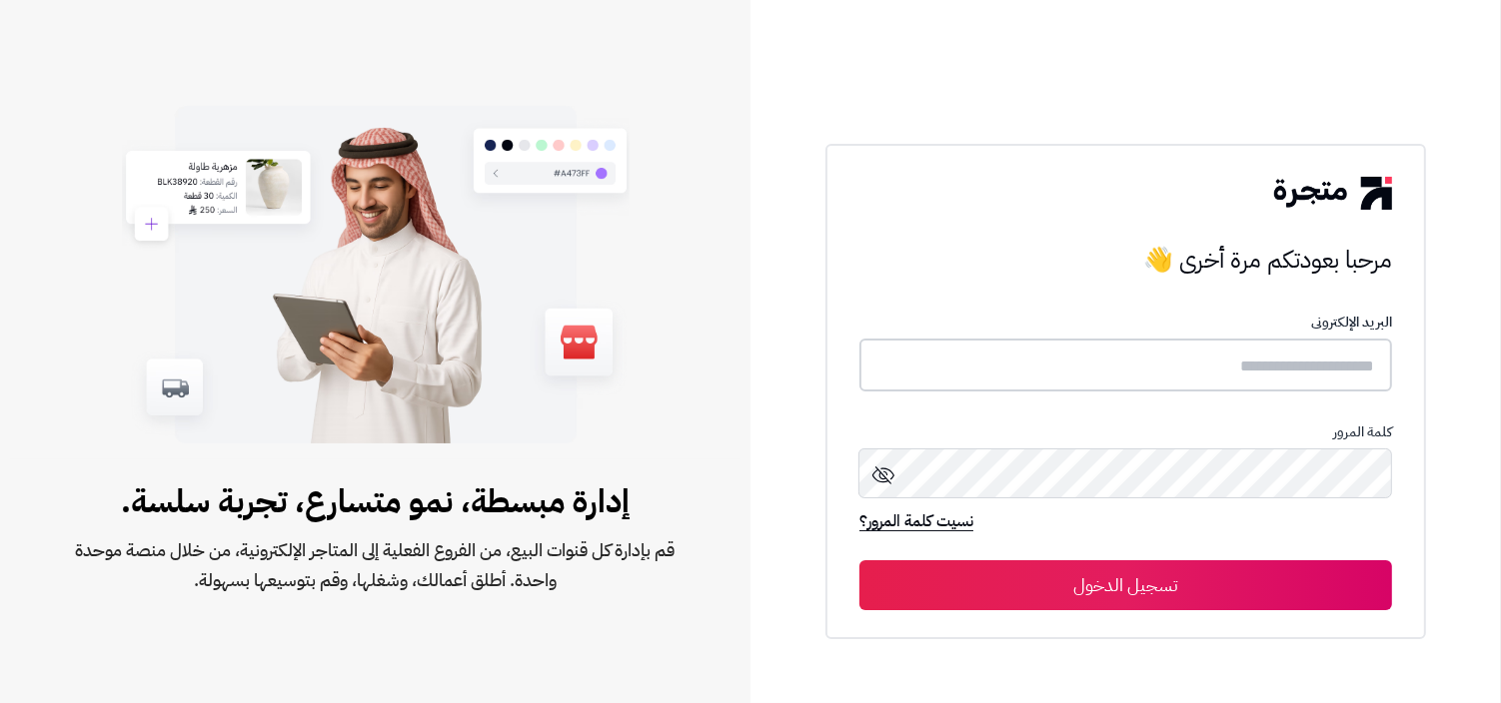
type input "**********"
click at [1254, 578] on button "تسجيل الدخول" at bounding box center [1125, 584] width 533 height 50
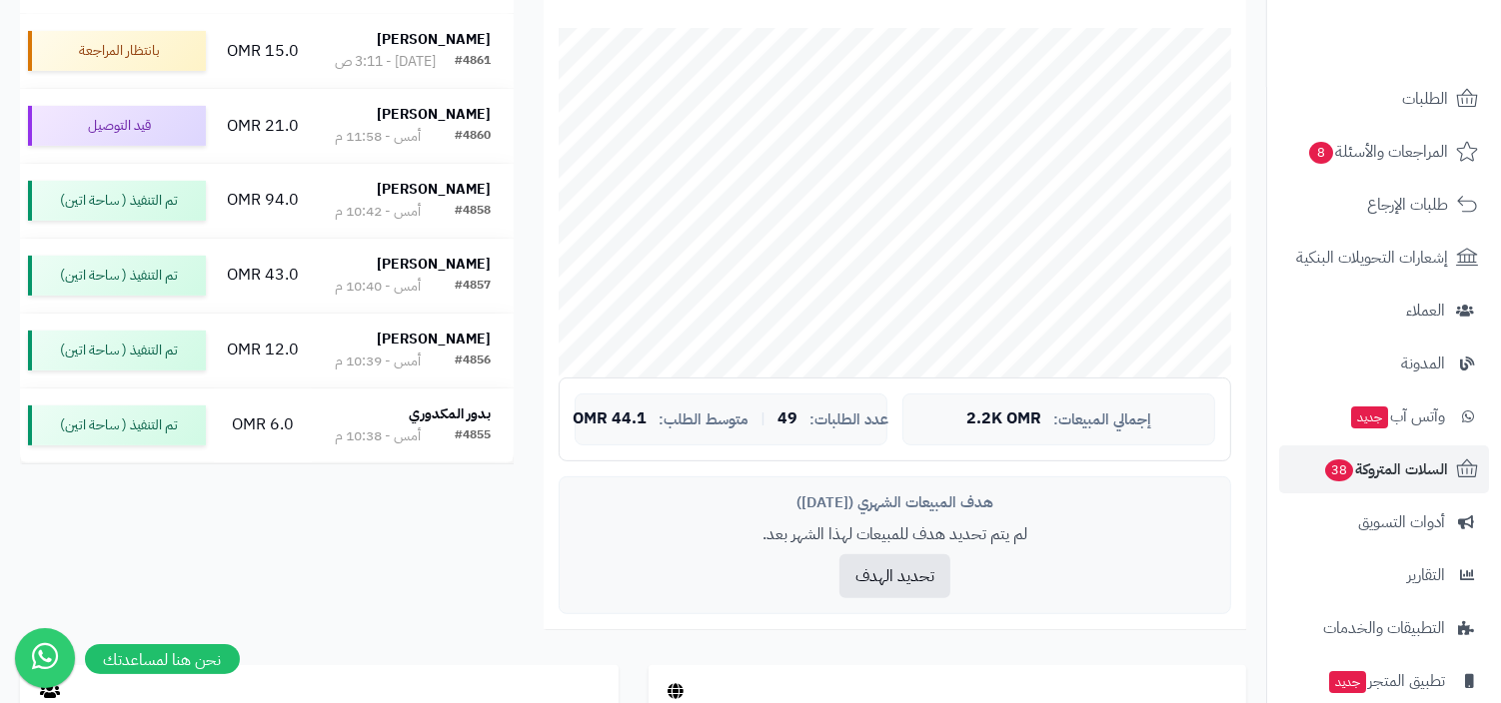
scroll to position [263, 0]
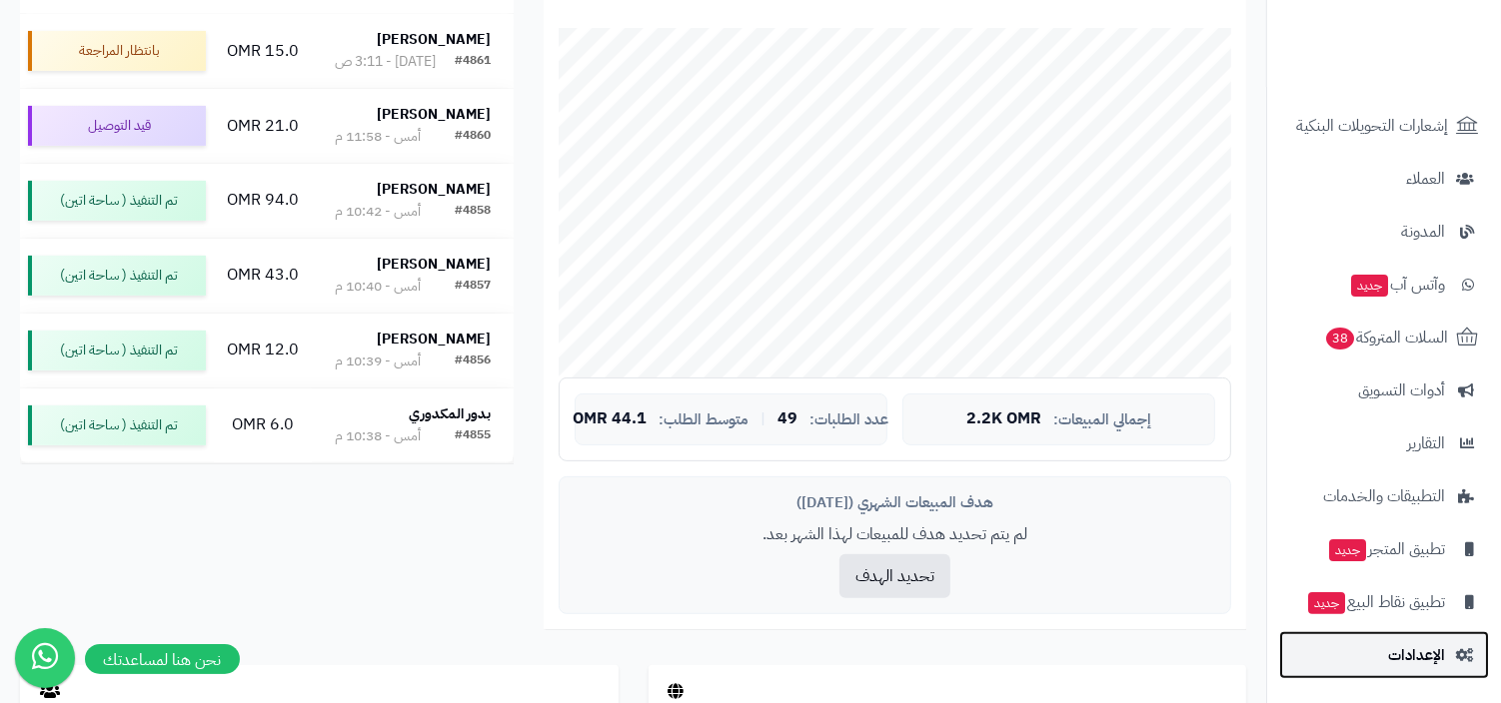
click at [1342, 640] on link "الإعدادات" at bounding box center [1384, 655] width 210 height 48
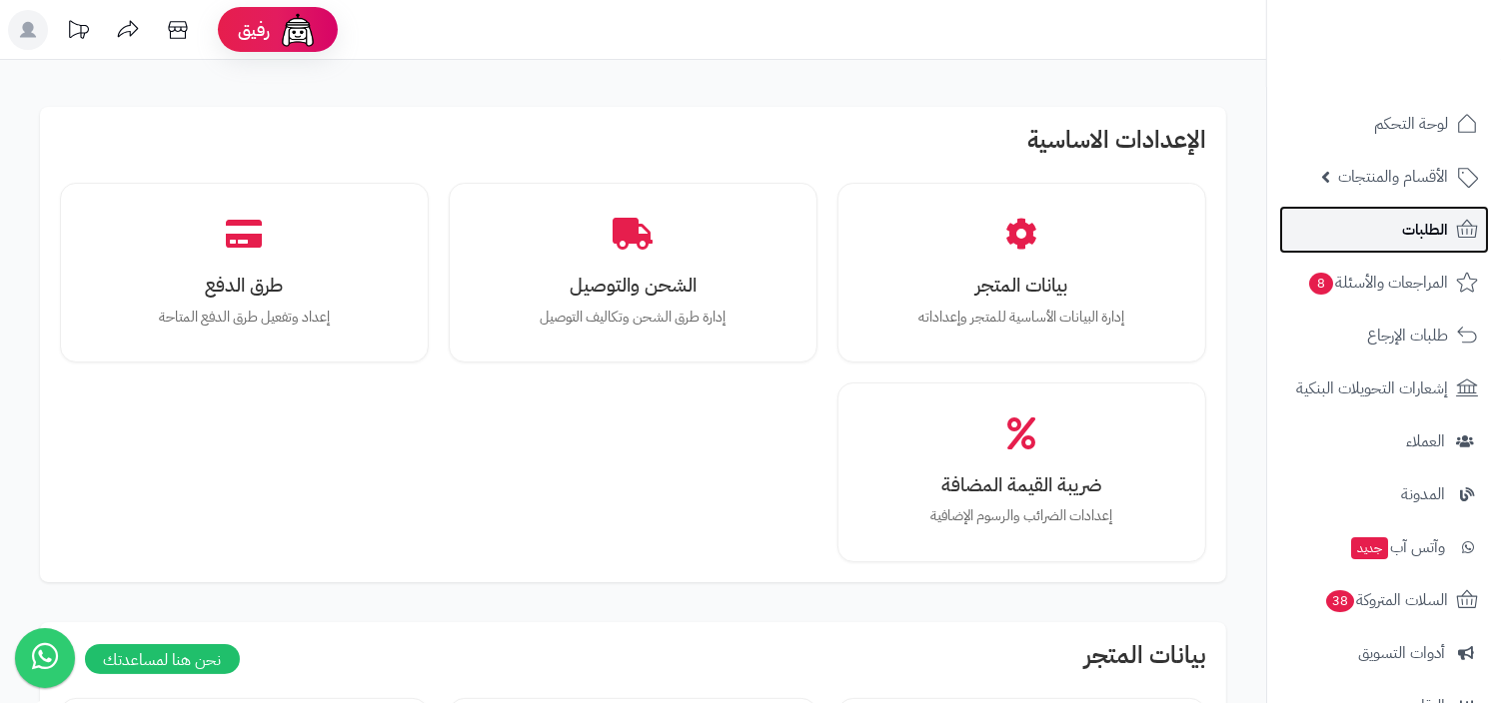
click at [1360, 227] on link "الطلبات" at bounding box center [1384, 230] width 210 height 48
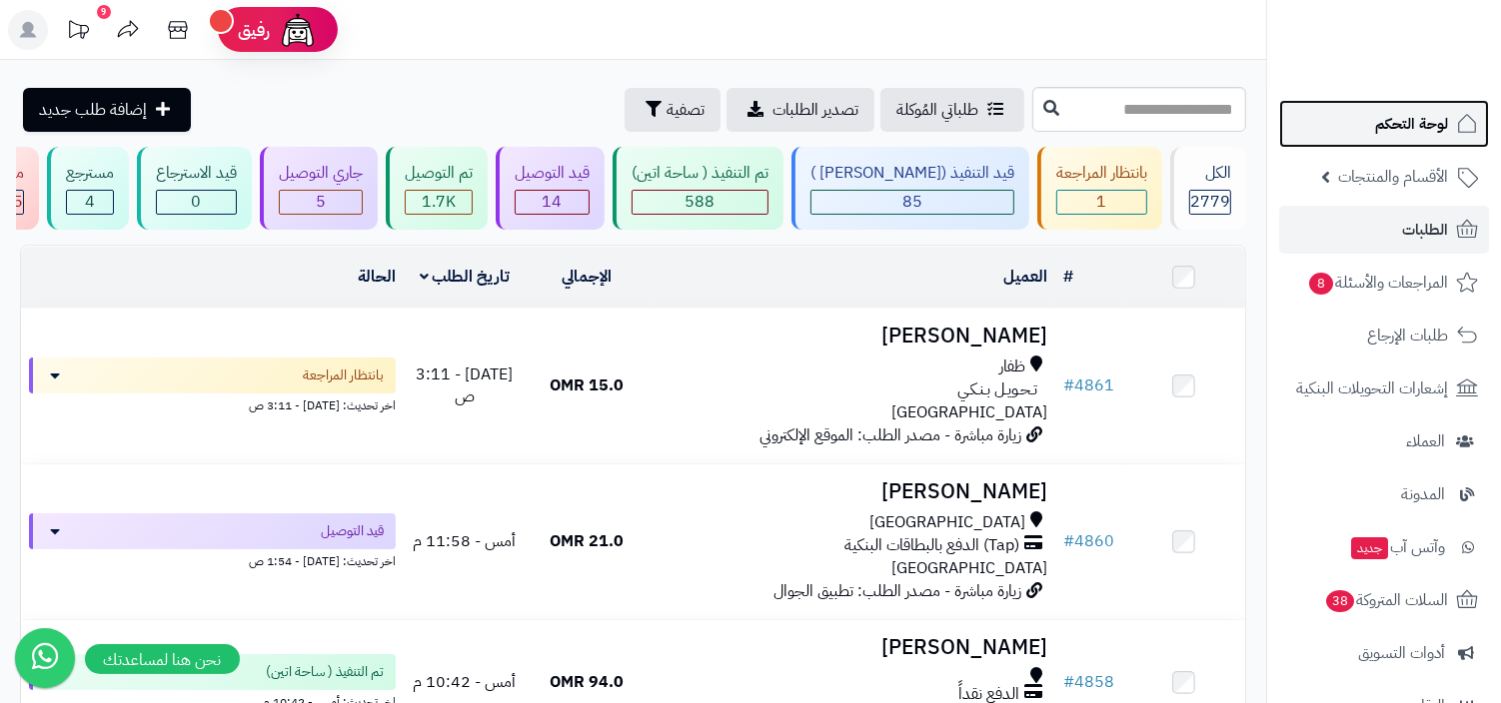
click at [1390, 124] on span "لوحة التحكم" at bounding box center [1411, 124] width 73 height 28
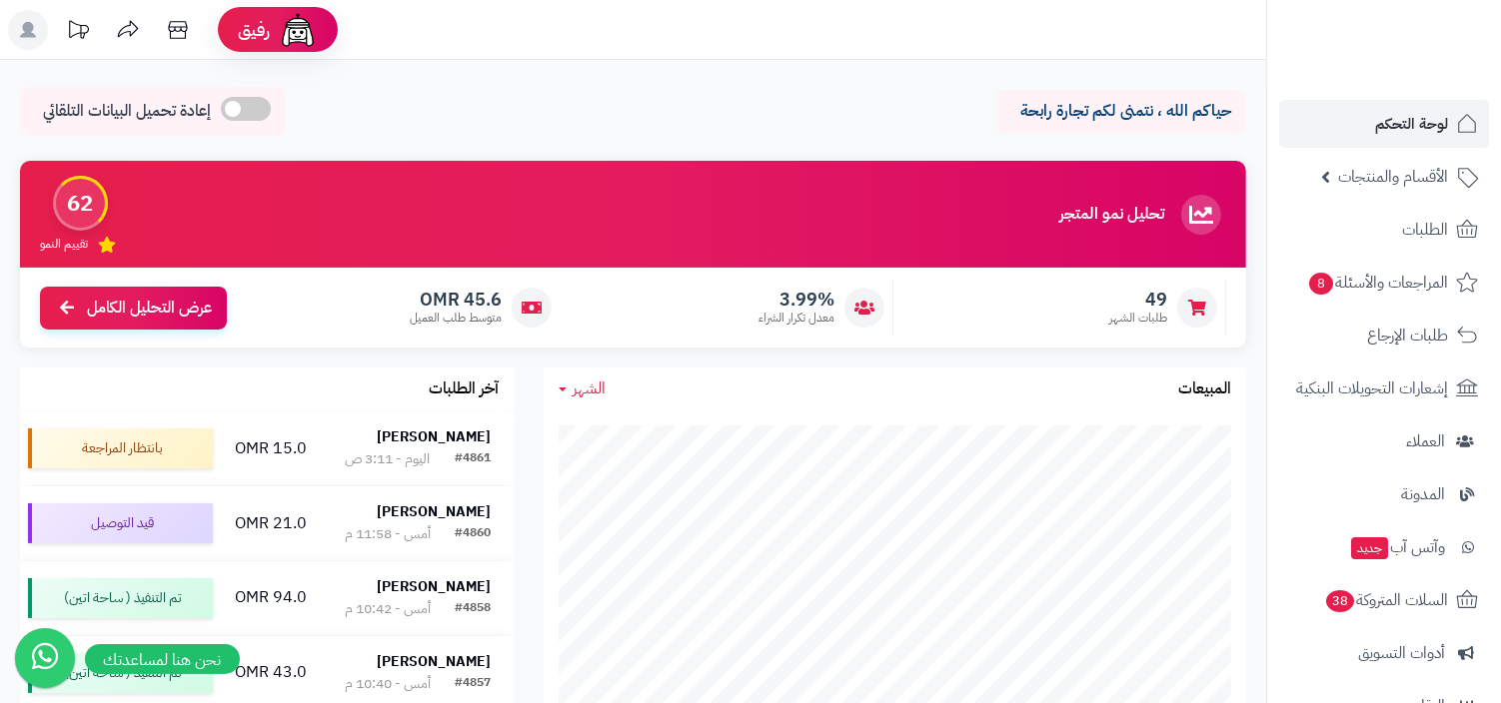
scroll to position [263, 0]
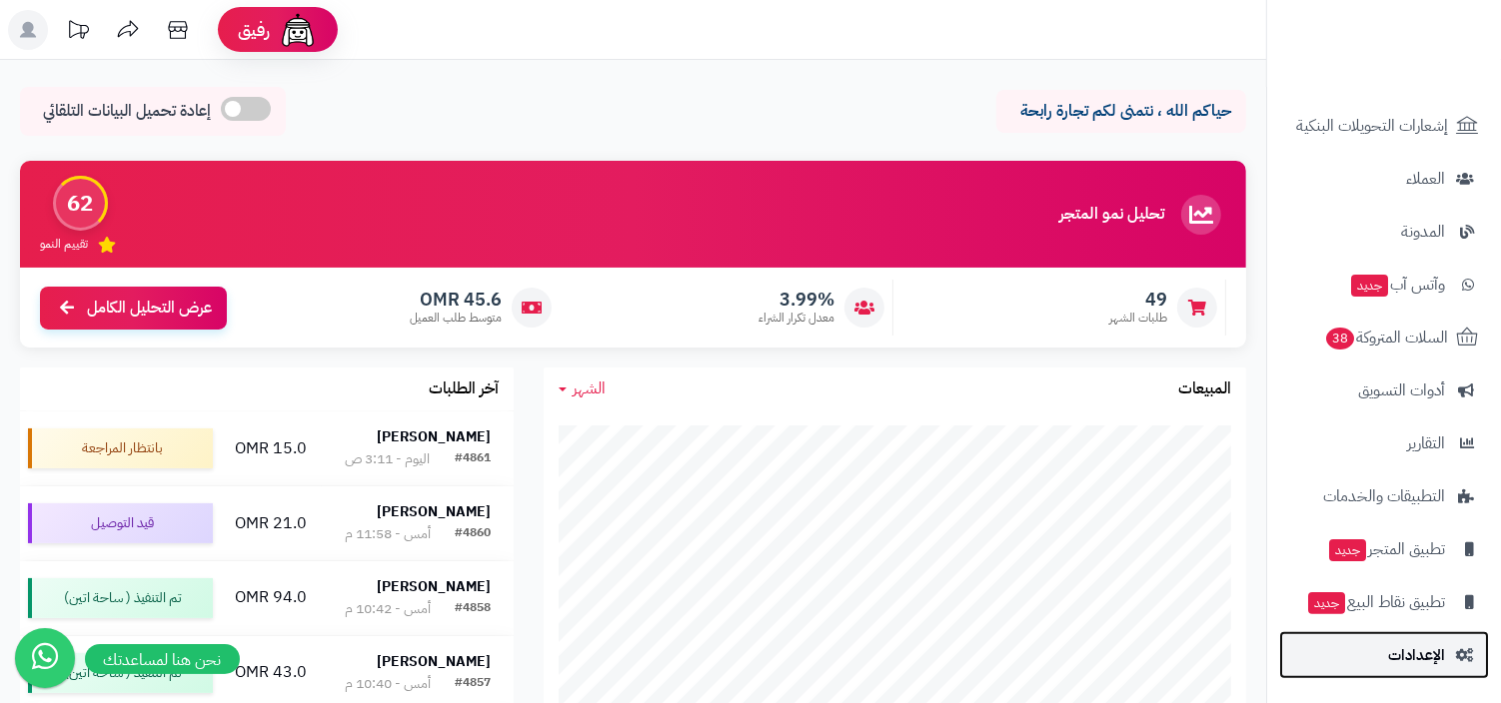
click at [1397, 646] on span "الإعدادات" at bounding box center [1416, 655] width 57 height 28
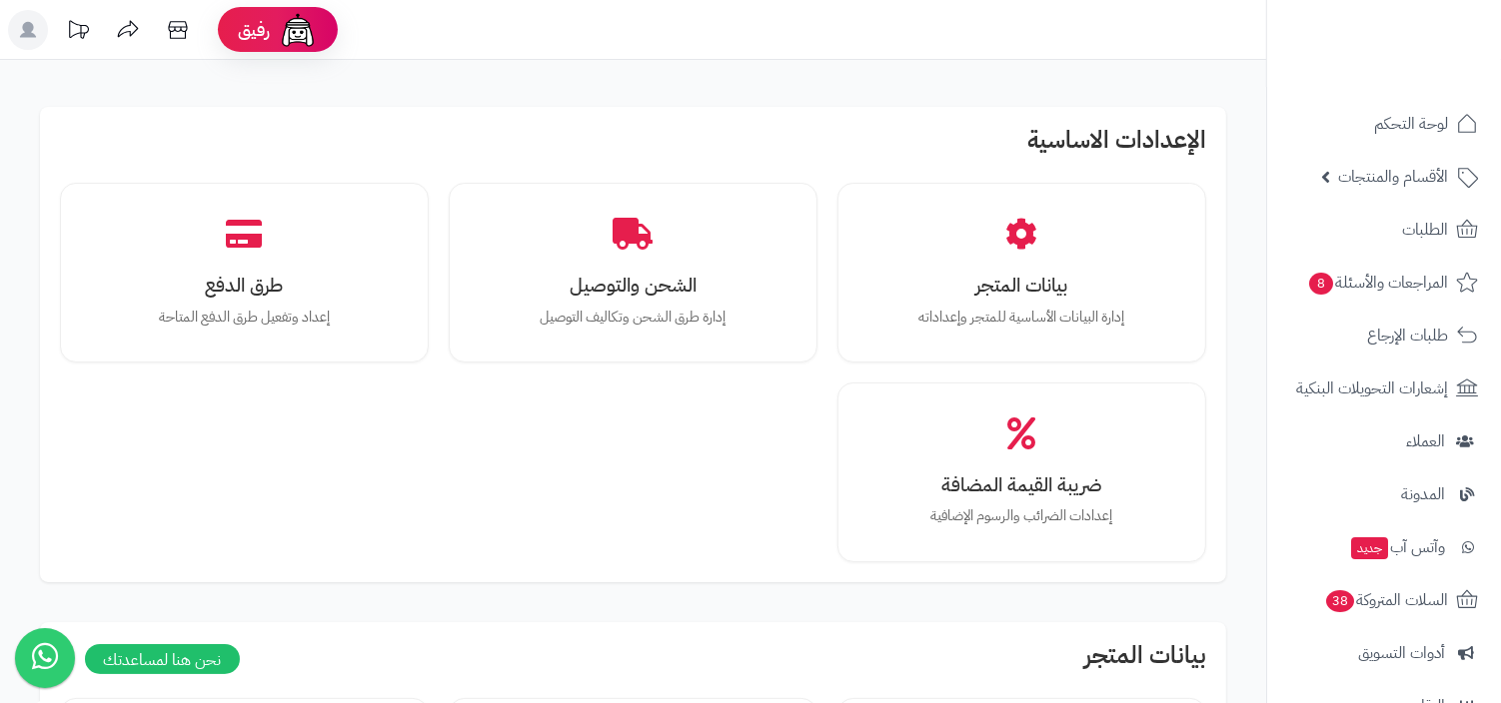
scroll to position [2433, 0]
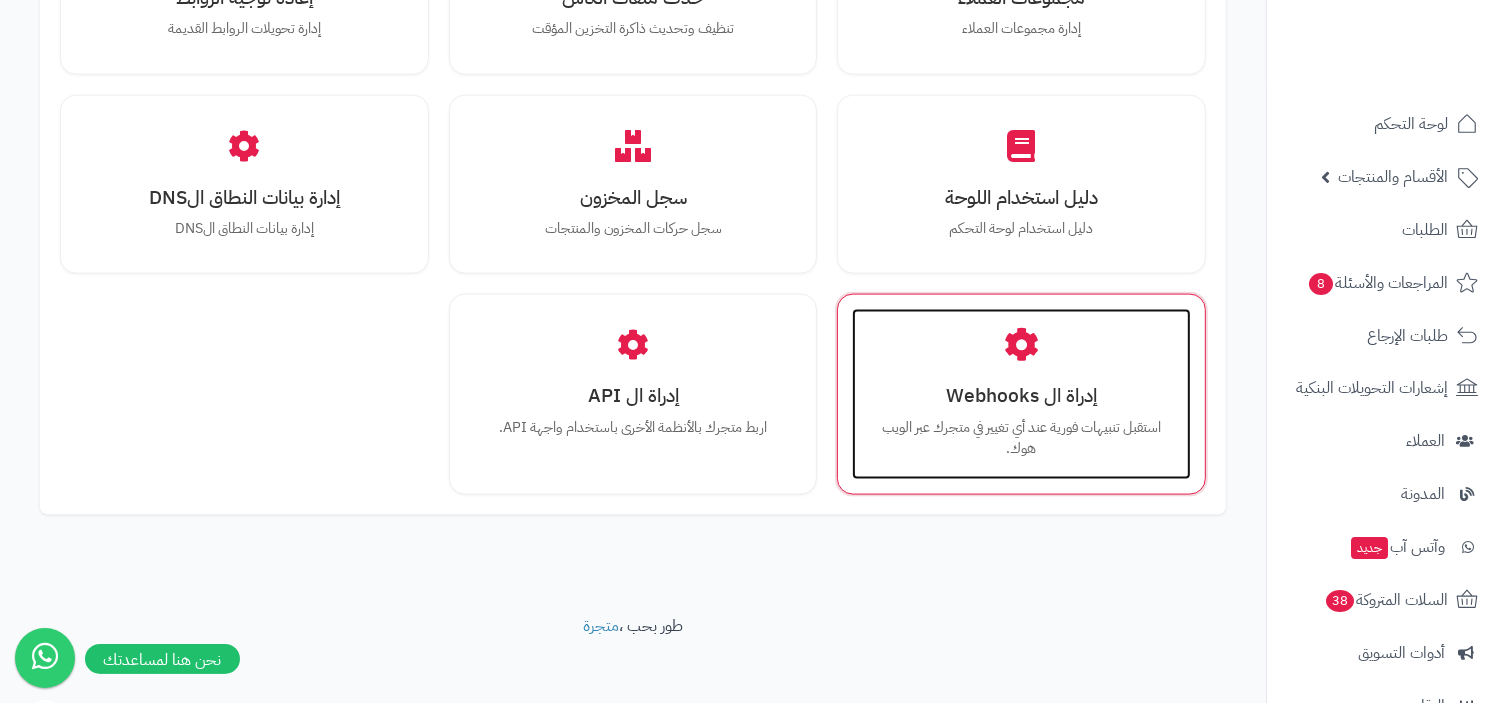
click at [1008, 386] on h3 "إدراة ال Webhooks" at bounding box center [1021, 396] width 299 height 21
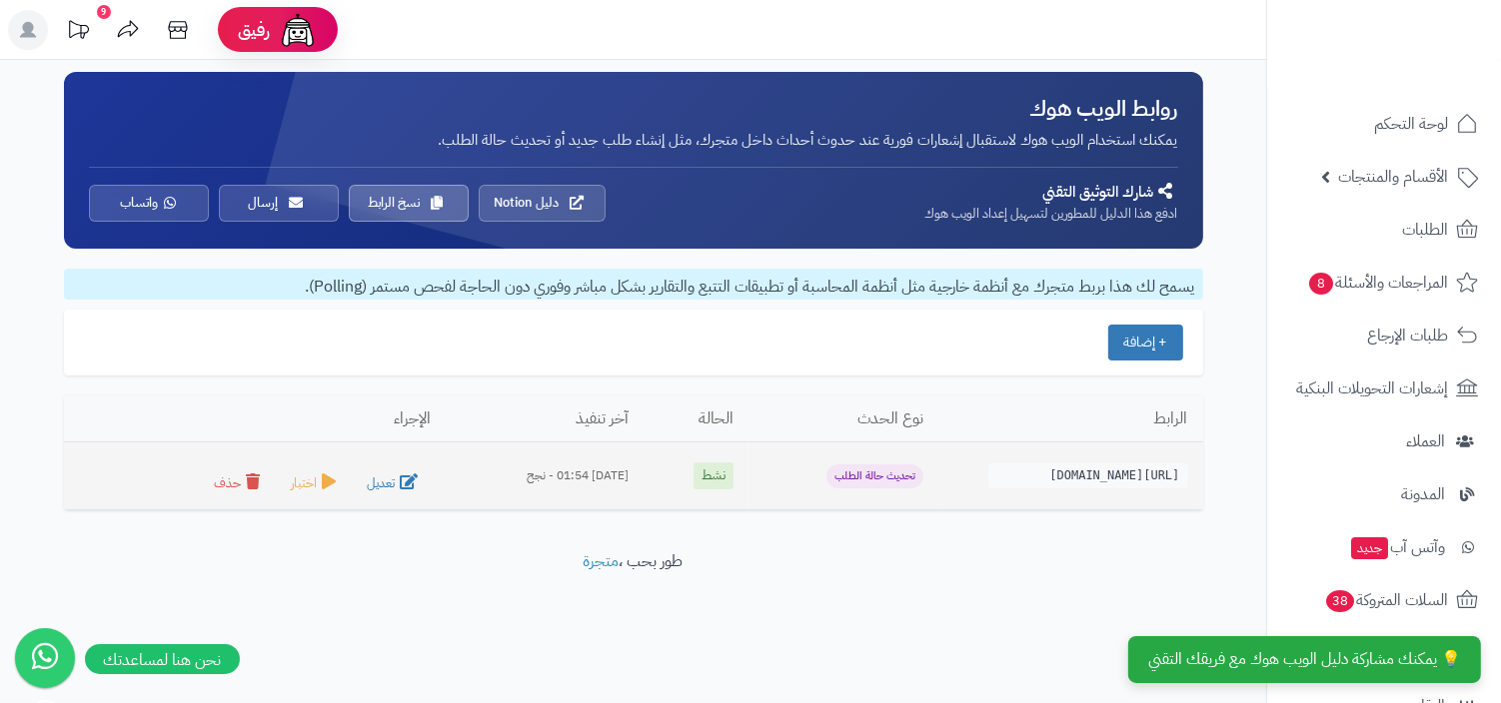
click at [826, 475] on span "تحديث حالة الطلب" at bounding box center [874, 477] width 97 height 24
click at [820, 503] on td "تحديث حالة الطلب" at bounding box center [843, 477] width 190 height 68
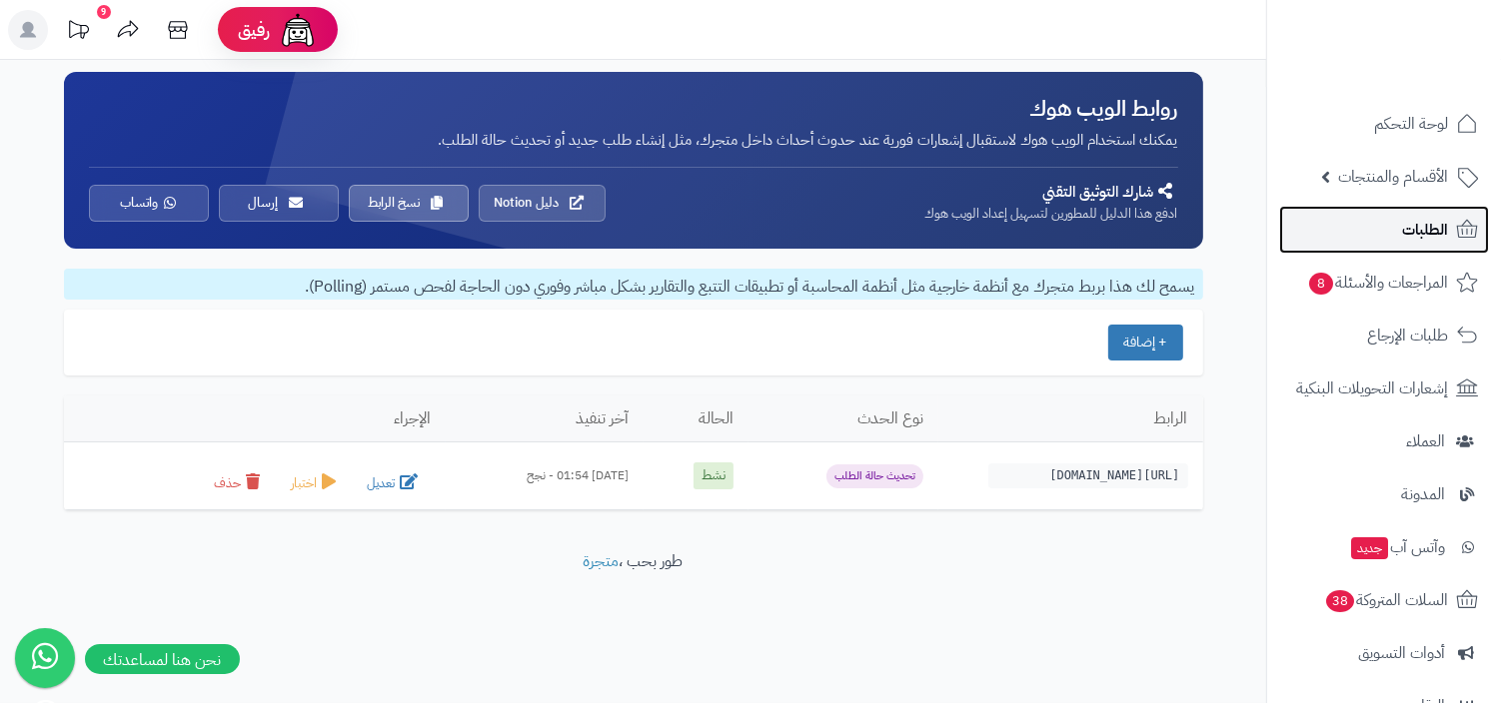
click at [1374, 249] on link "الطلبات" at bounding box center [1384, 230] width 210 height 48
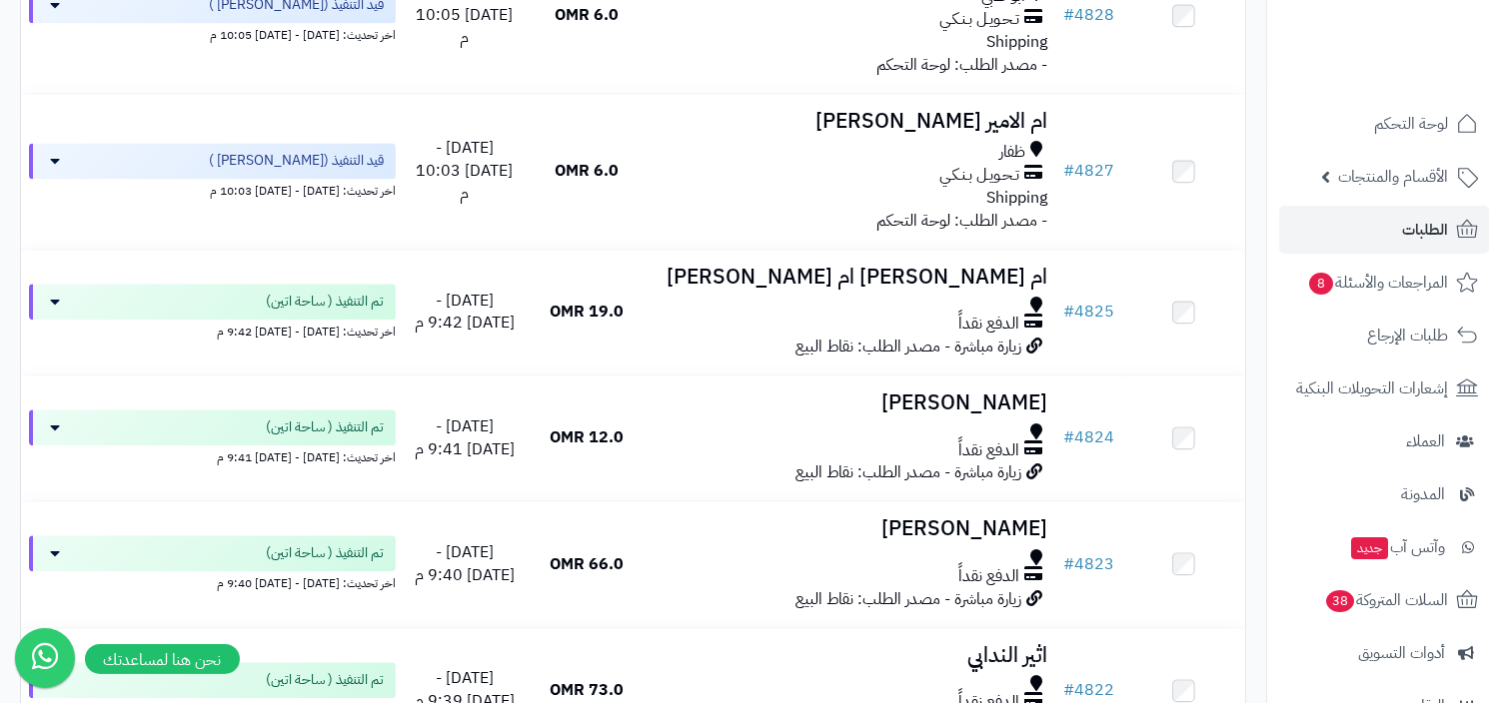
scroll to position [4075, 0]
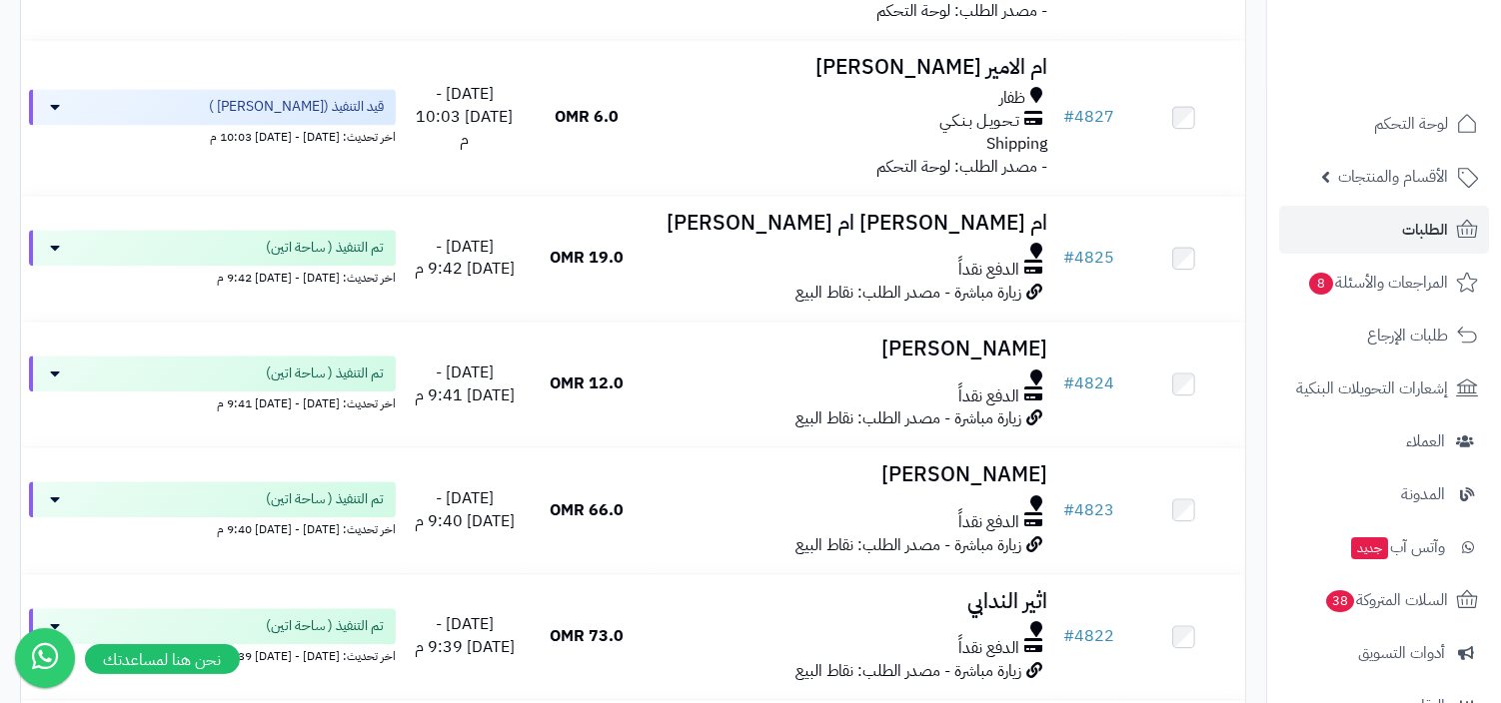
click at [1000, 250] on div at bounding box center [852, 251] width 392 height 16
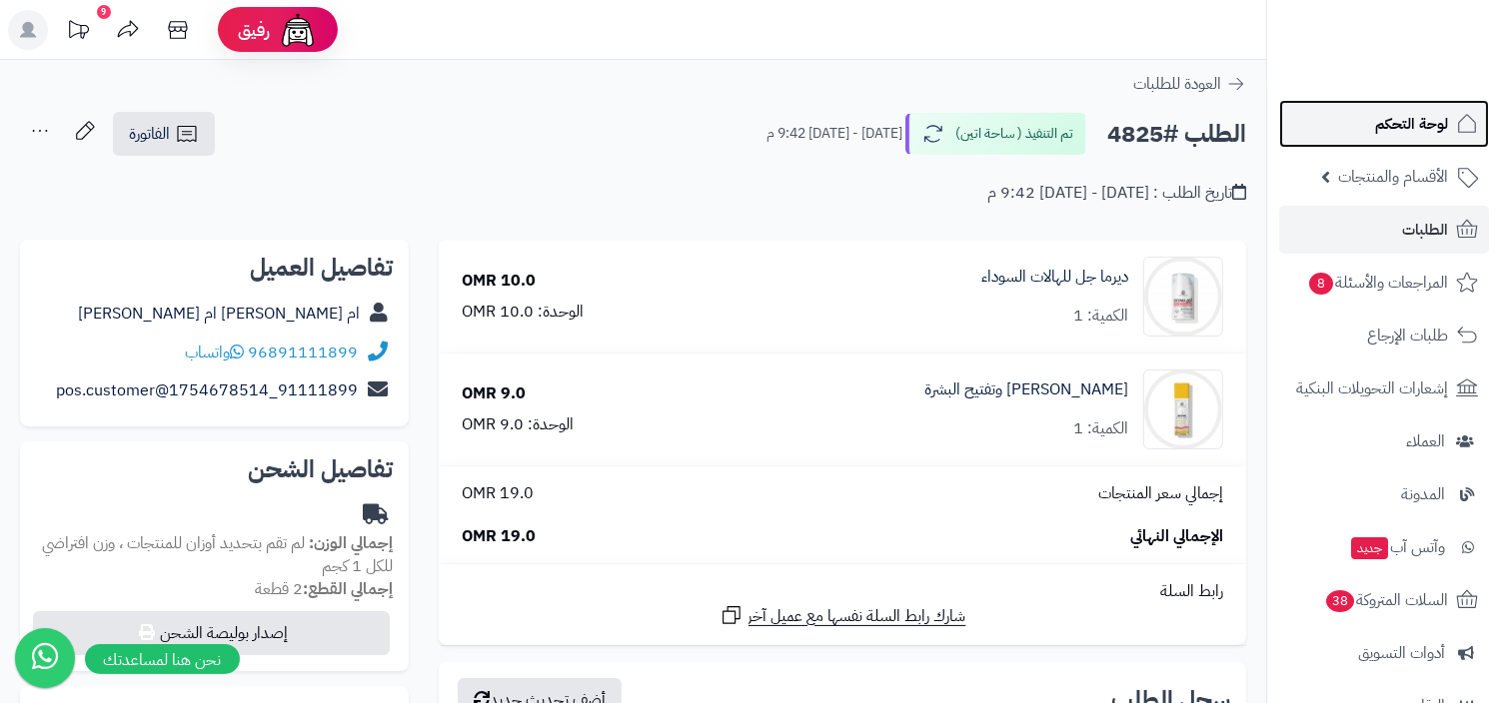
click at [1397, 123] on span "لوحة التحكم" at bounding box center [1411, 124] width 73 height 28
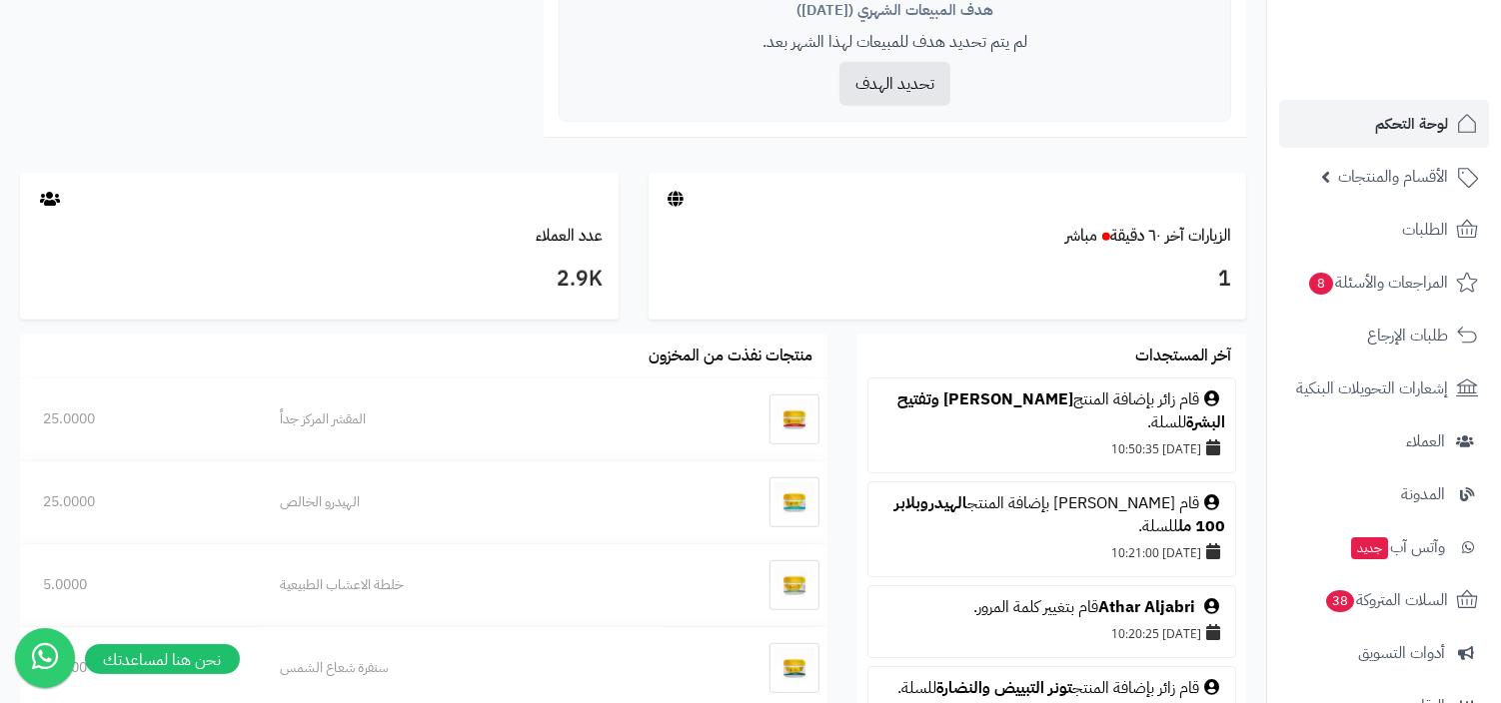
scroll to position [913, 0]
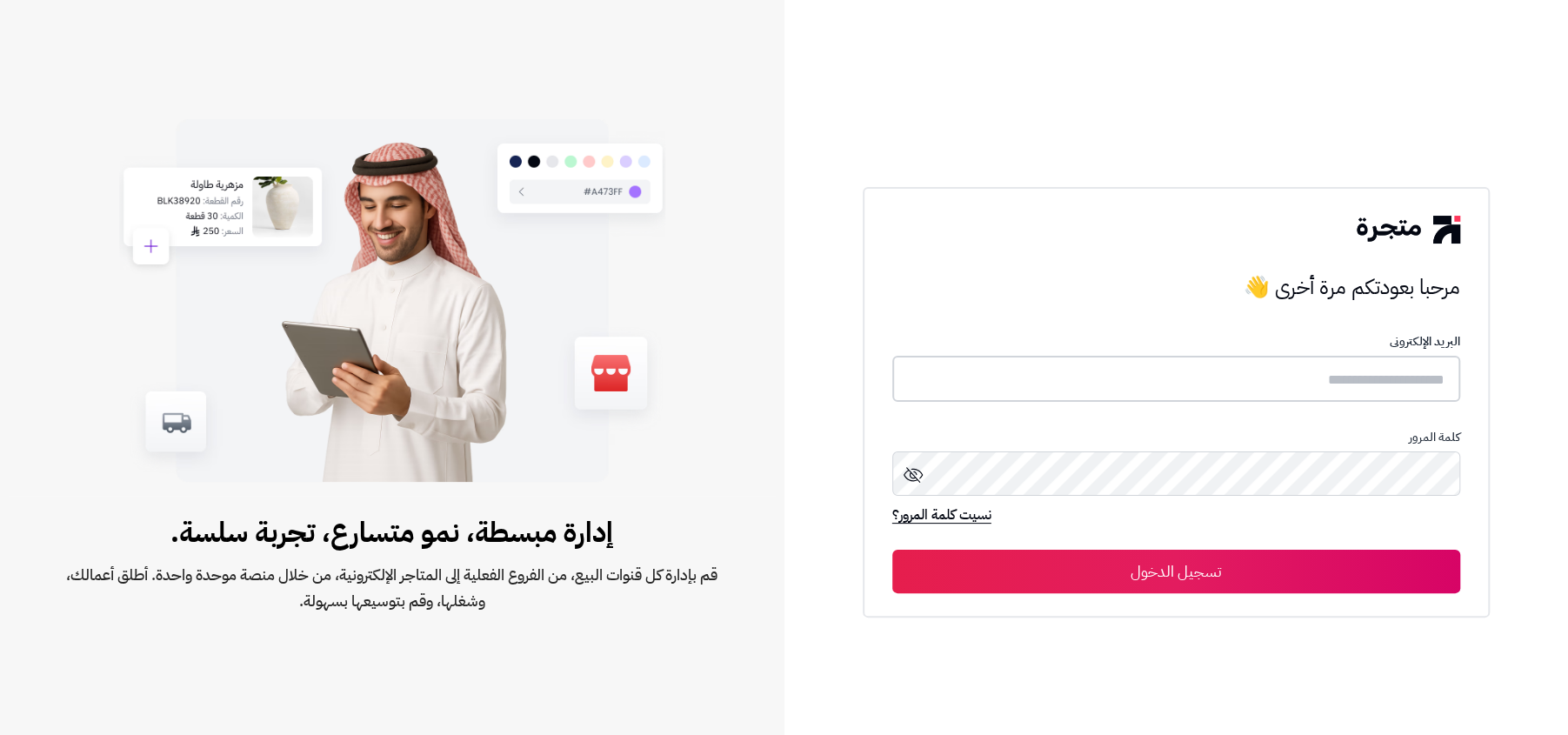
type input "**********"
click at [1264, 554] on button "تسجيل الدخول" at bounding box center [1176, 570] width 568 height 44
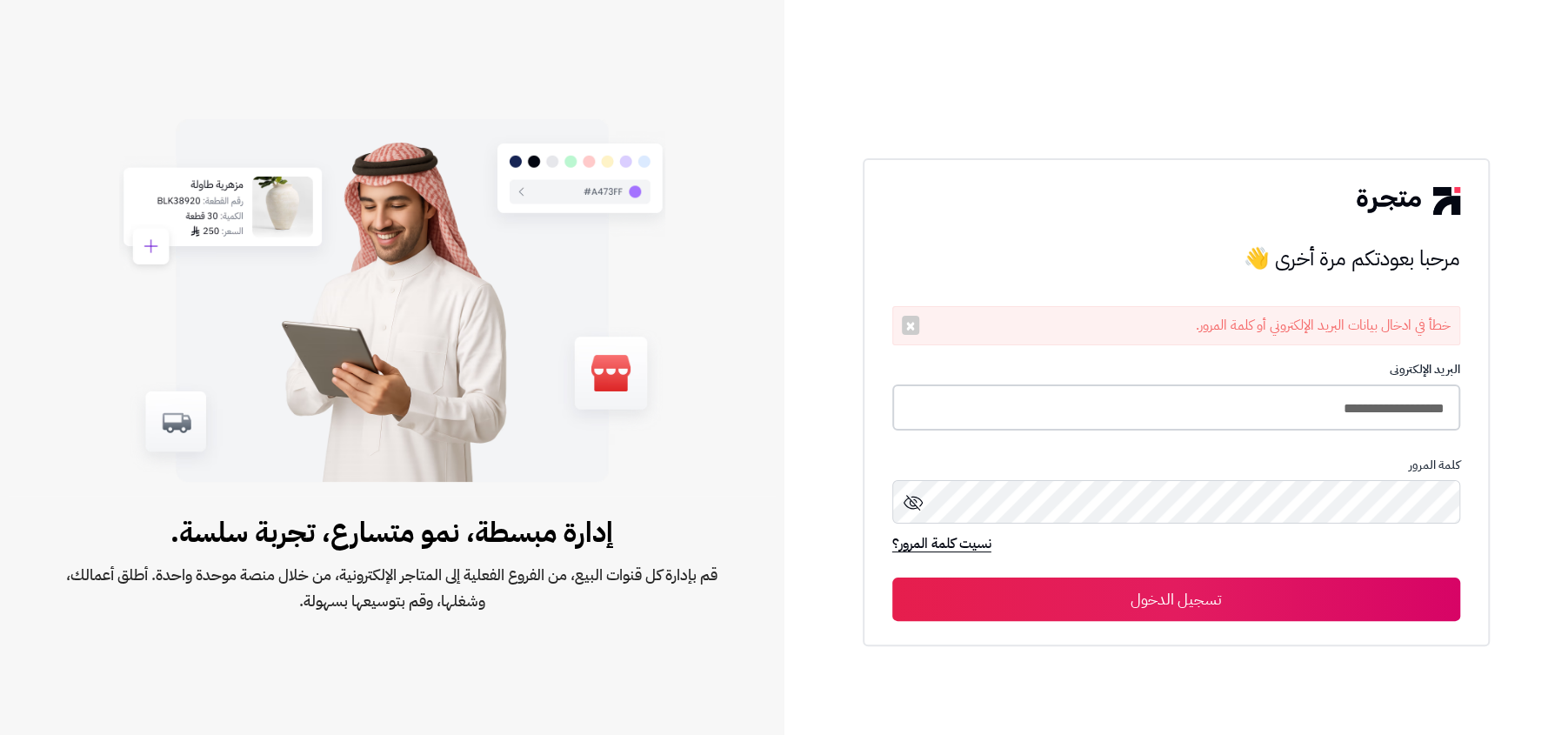
click at [1242, 393] on input "**********" at bounding box center [1176, 408] width 568 height 46
type input "**********"
click at [892, 577] on button "تسجيل الدخول" at bounding box center [1176, 598] width 568 height 44
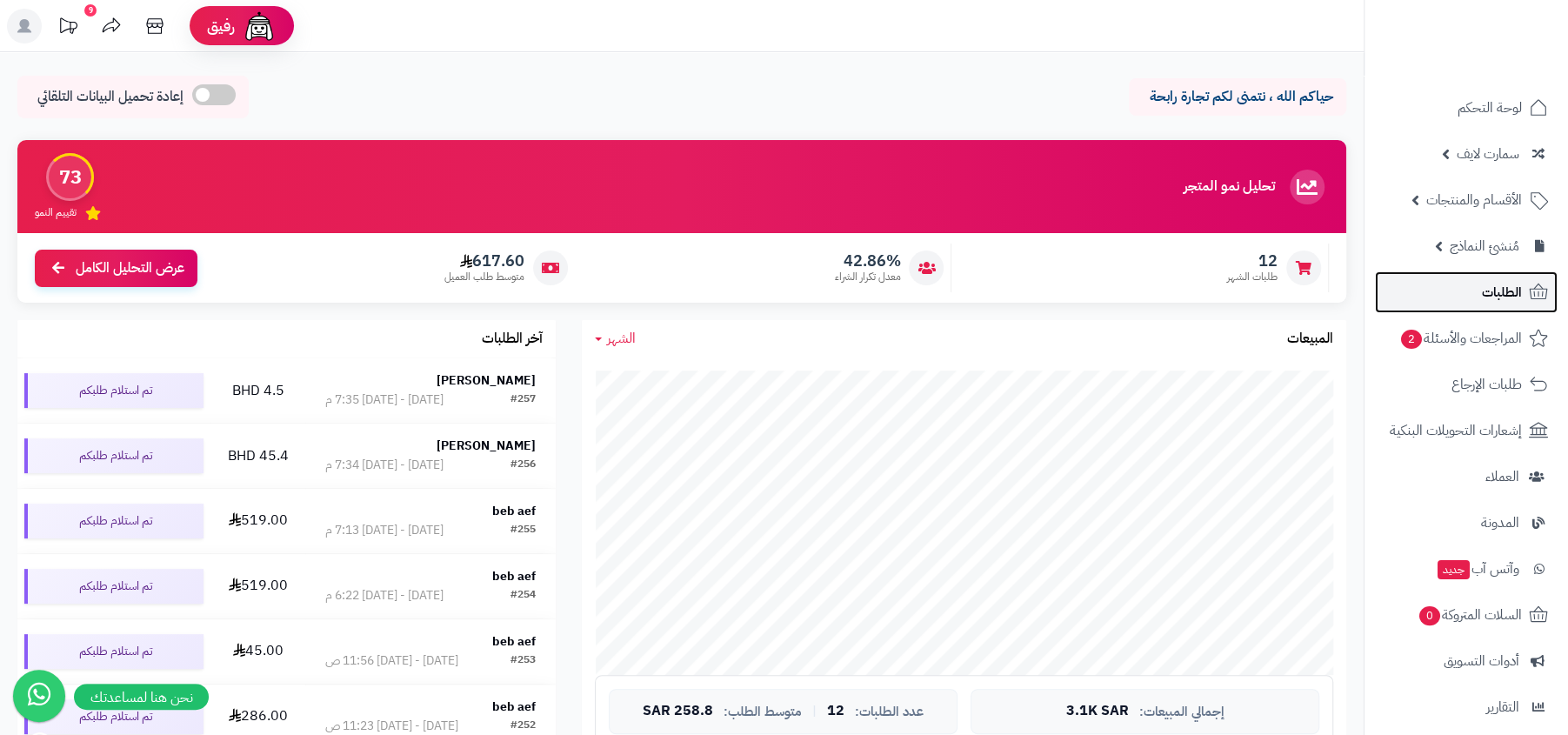
click at [1430, 294] on link "الطلبات" at bounding box center [1467, 293] width 183 height 42
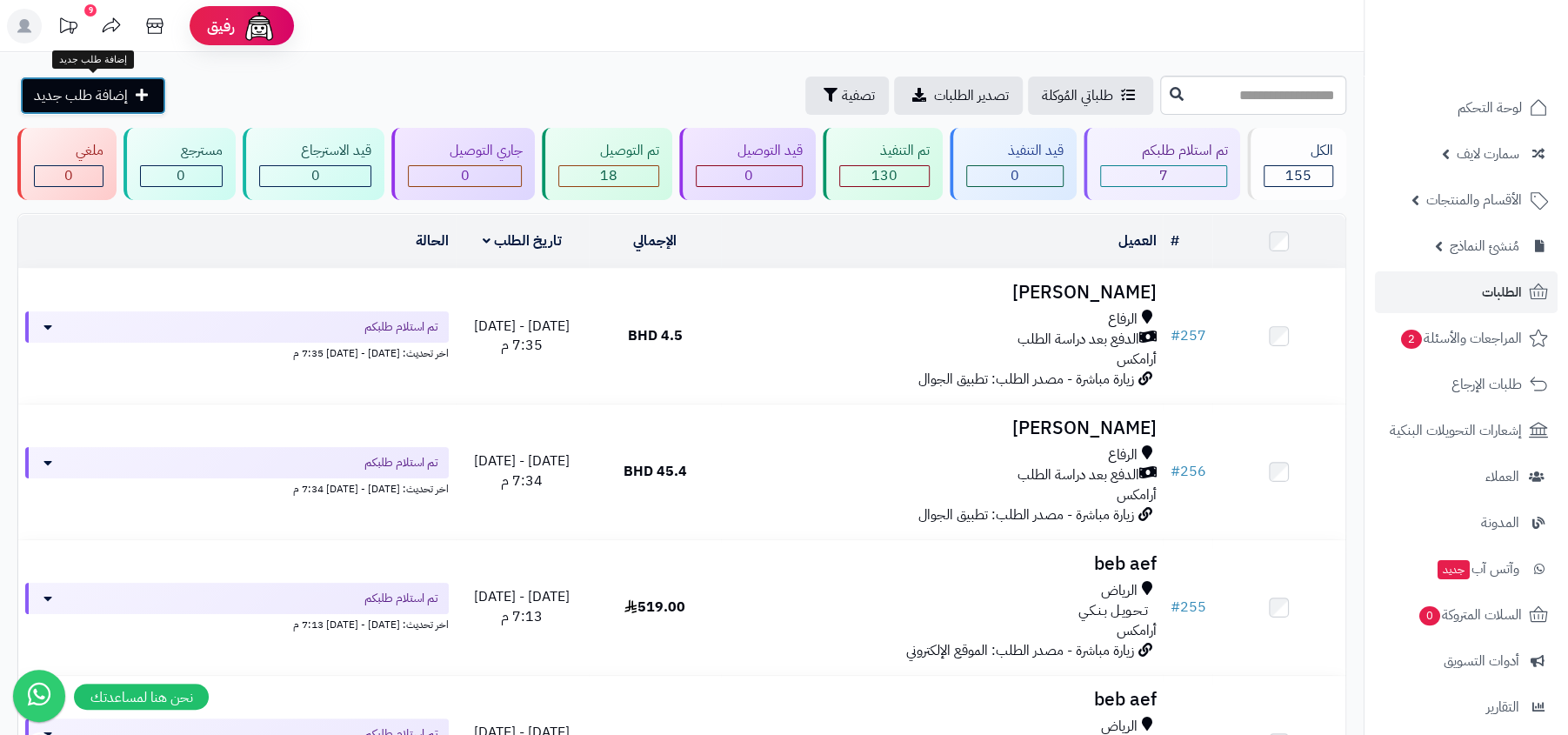
click at [142, 97] on icon at bounding box center [142, 95] width 12 height 14
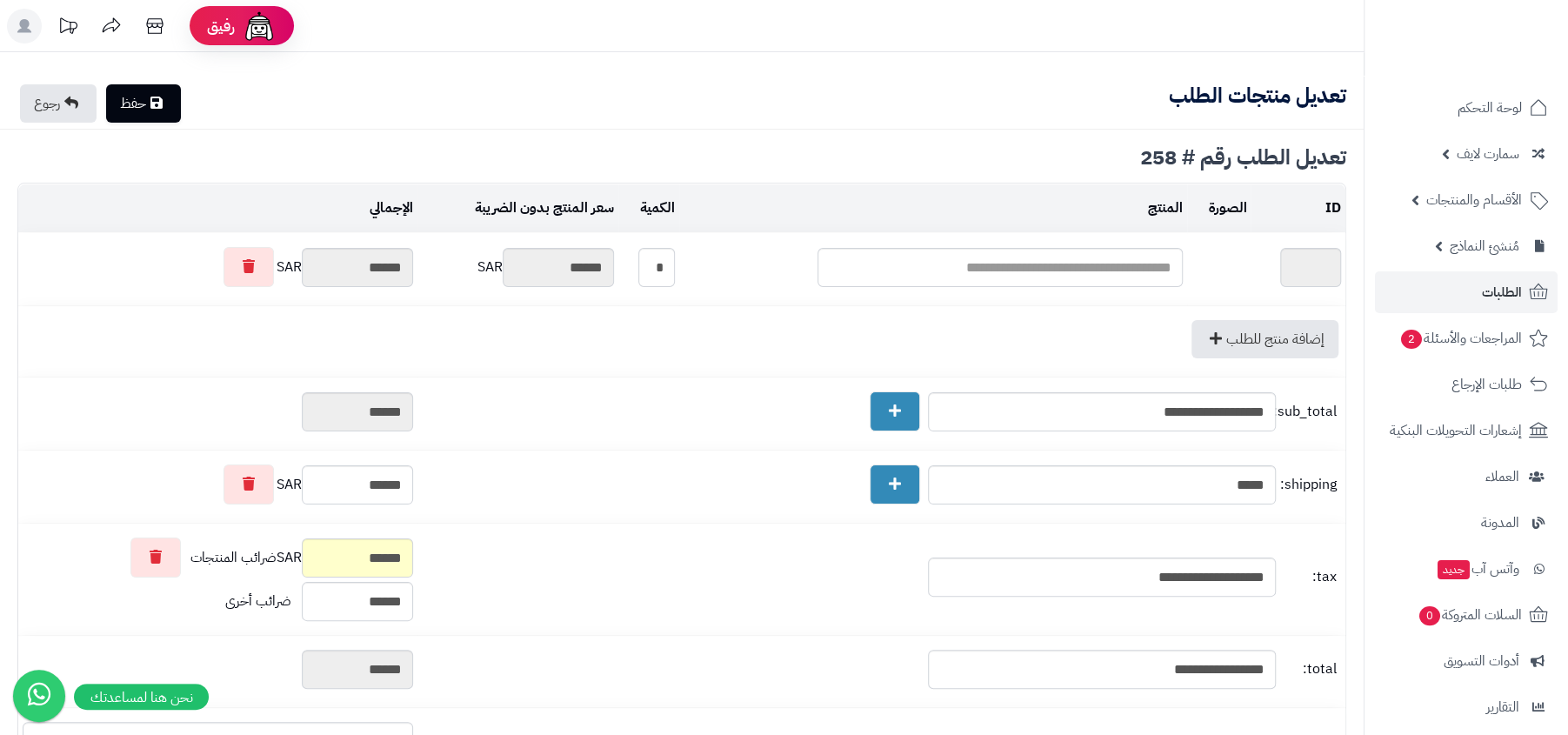
type textarea "**********"
click at [229, 104] on div "تعديل منتجات الطلب حفظ رجوع" at bounding box center [682, 102] width 1364 height 36
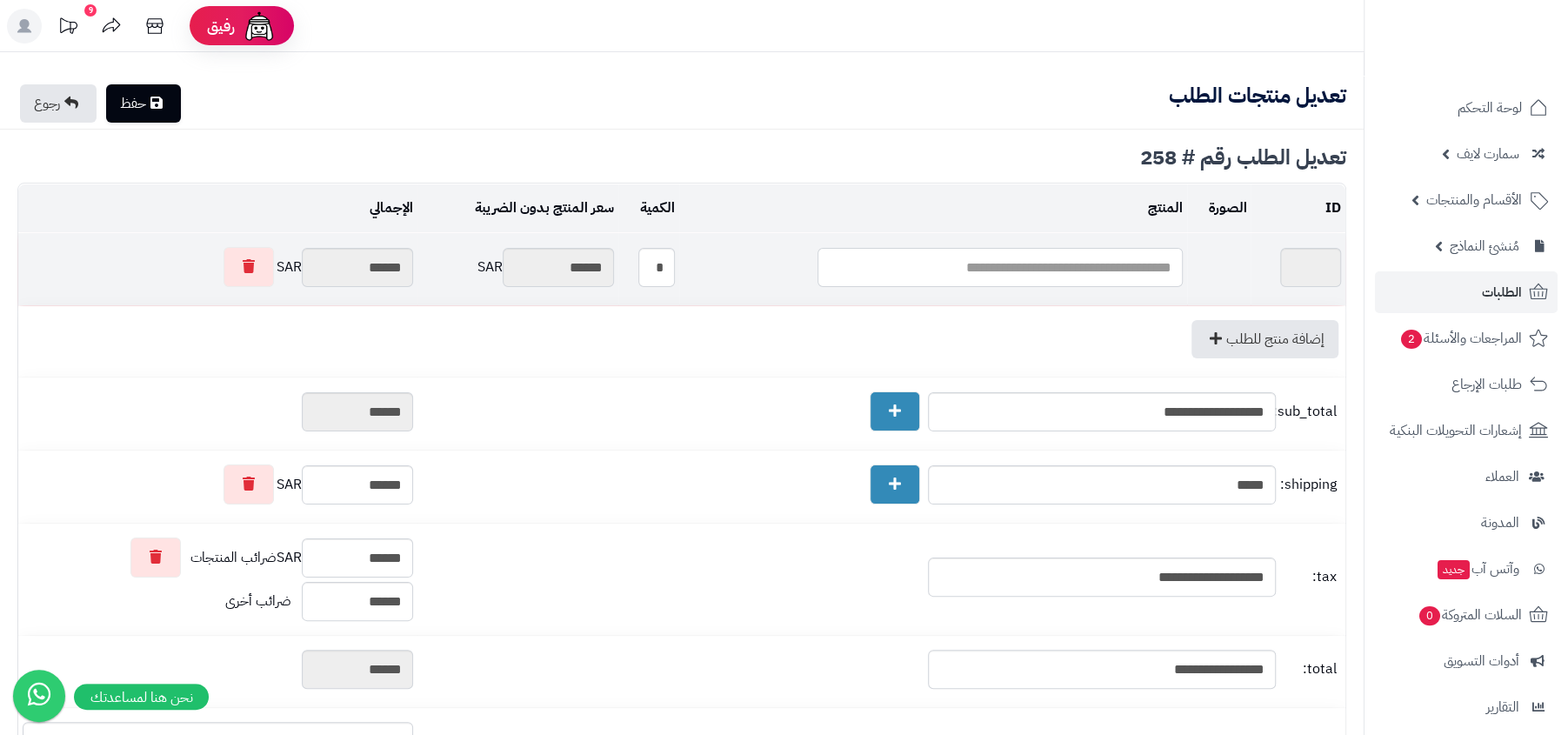
click at [1027, 269] on input "text" at bounding box center [1000, 267] width 366 height 39
click at [1176, 152] on div "تعديل الطلب رقم # 258" at bounding box center [682, 158] width 1329 height 21
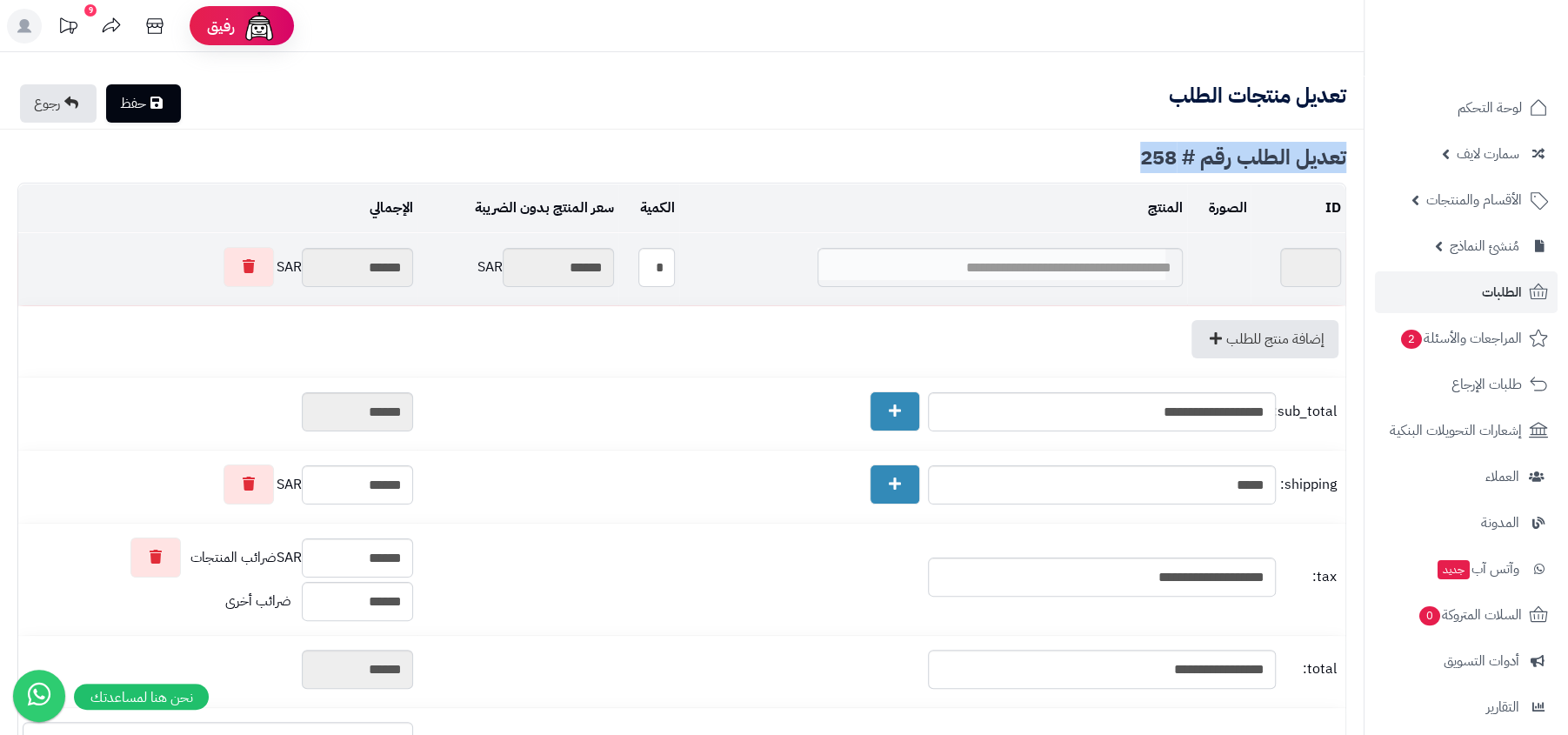
click at [1164, 112] on div "تعديل منتجات الطلب حفظ رجوع" at bounding box center [682, 102] width 1364 height 36
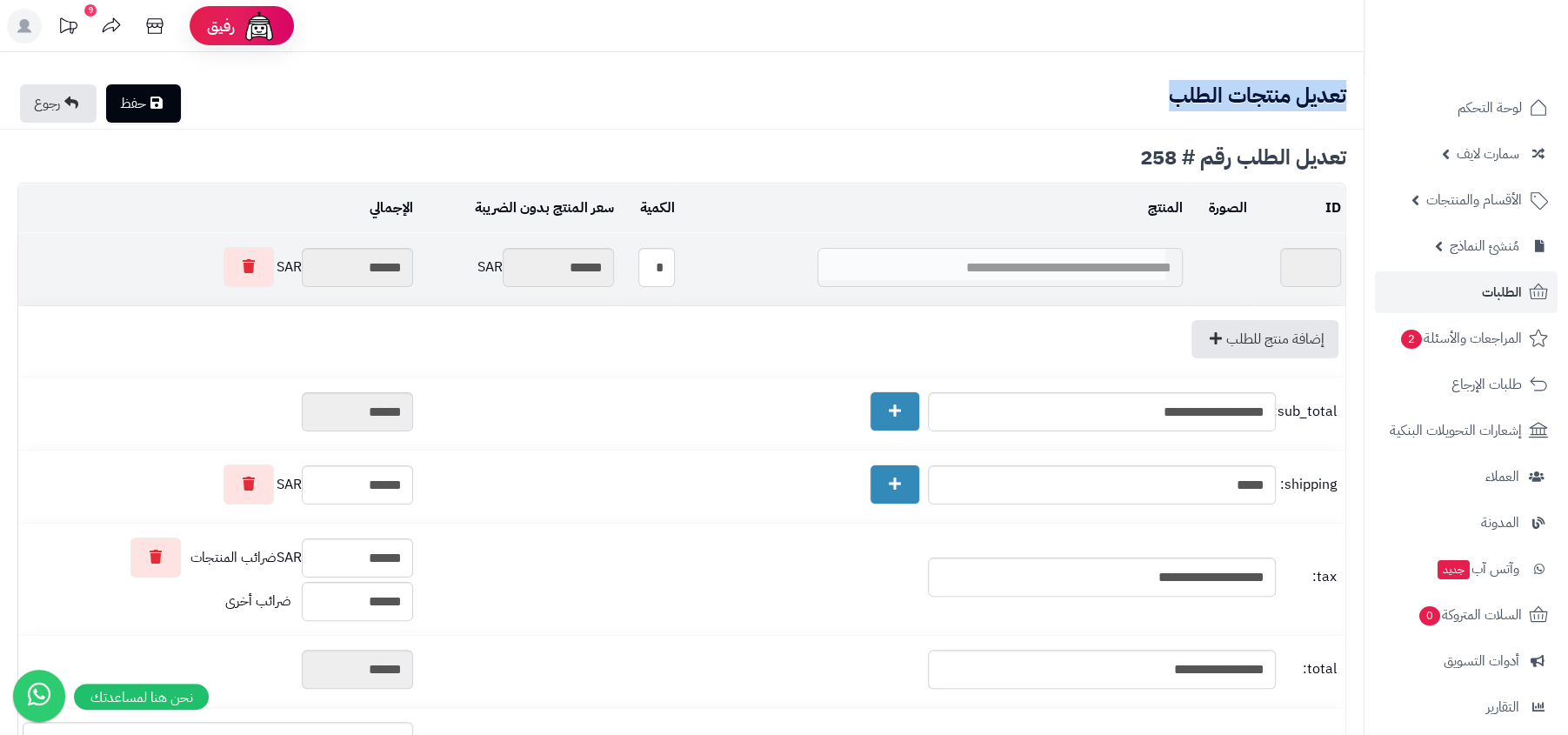
click at [1036, 285] on input "text" at bounding box center [1000, 267] width 366 height 39
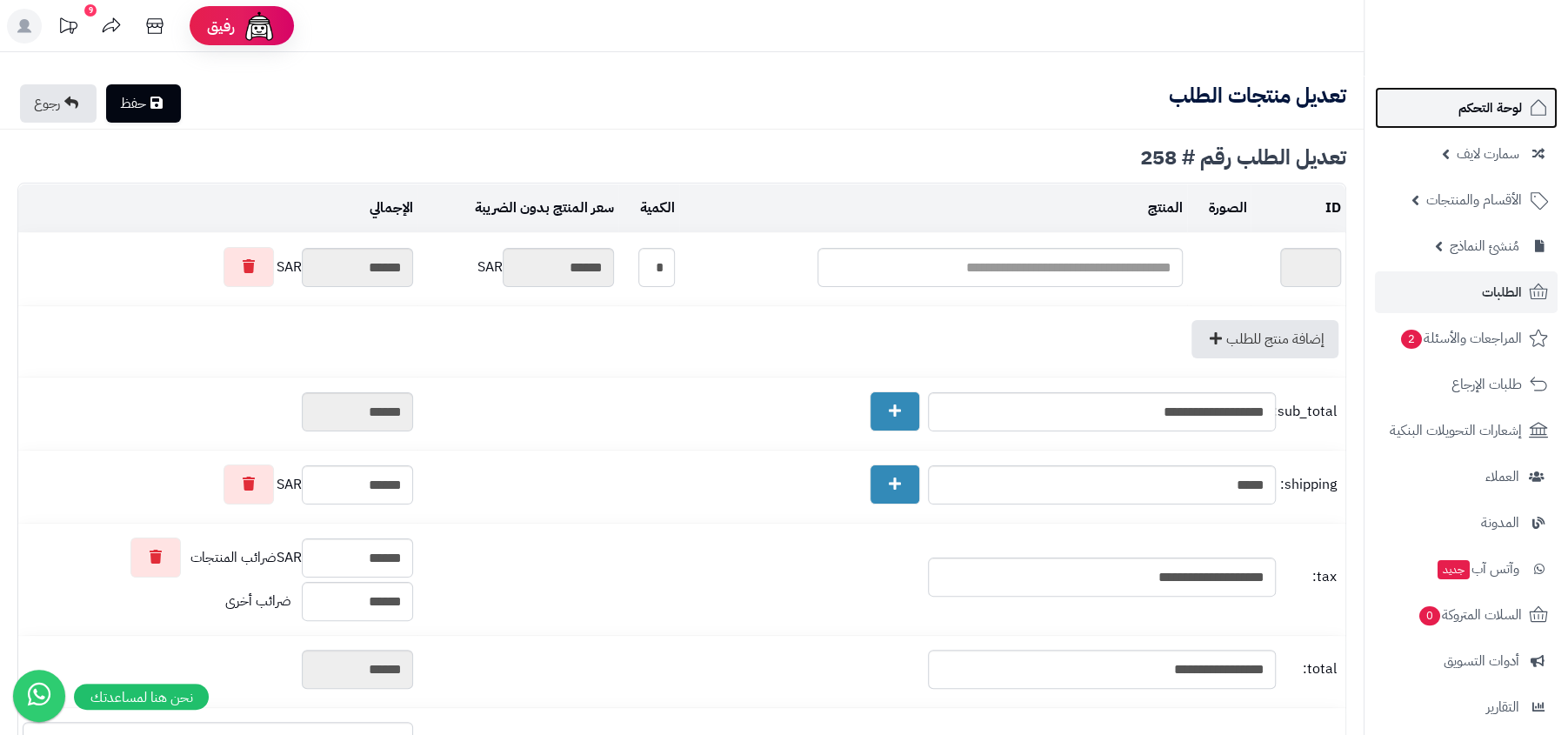
click at [1478, 104] on span "لوحة التحكم" at bounding box center [1490, 108] width 64 height 24
